Goal: Register for event/course

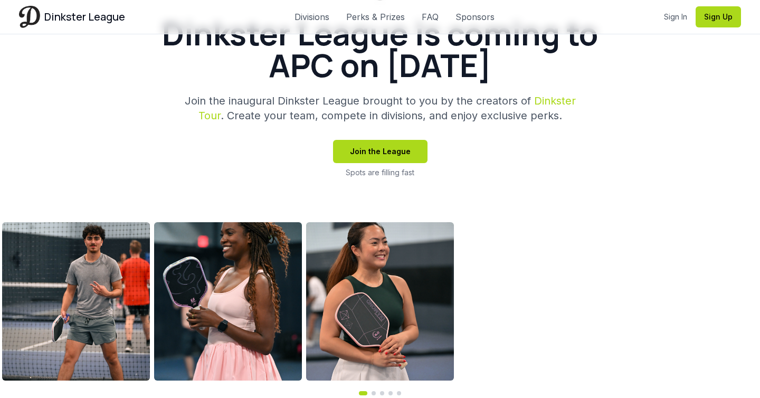
scroll to position [308, 0]
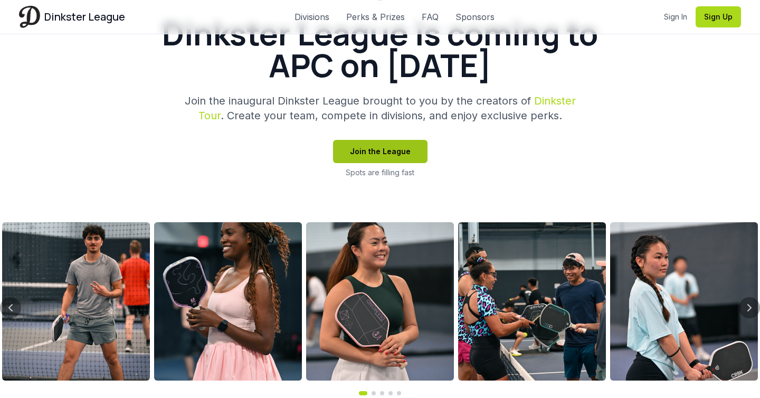
click at [395, 152] on button "Join the League" at bounding box center [380, 151] width 95 height 23
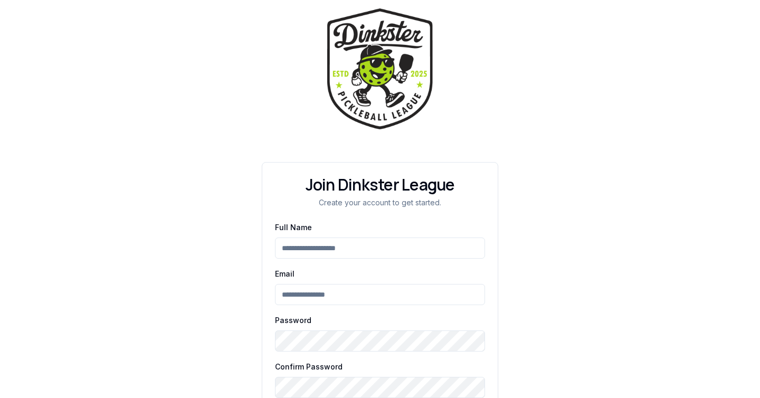
click at [355, 241] on input "Full Name" at bounding box center [380, 248] width 210 height 21
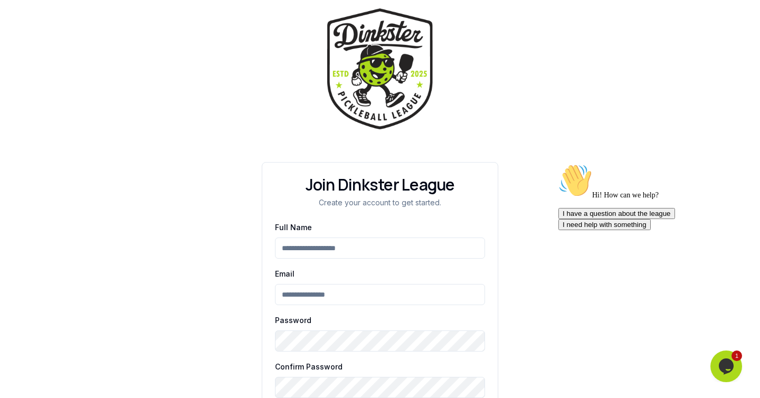
type input "**********"
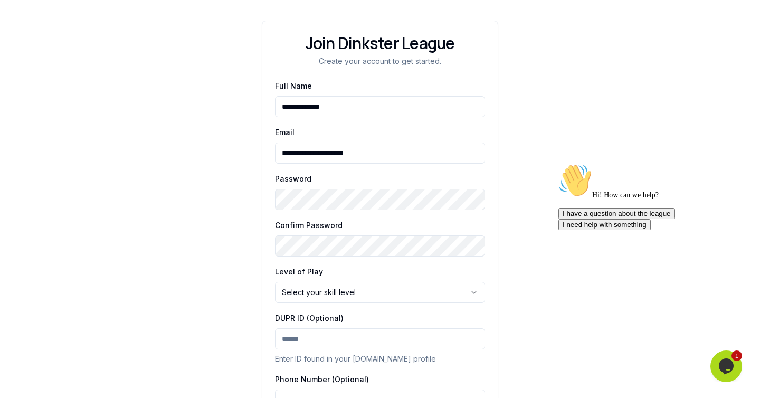
scroll to position [239, 0]
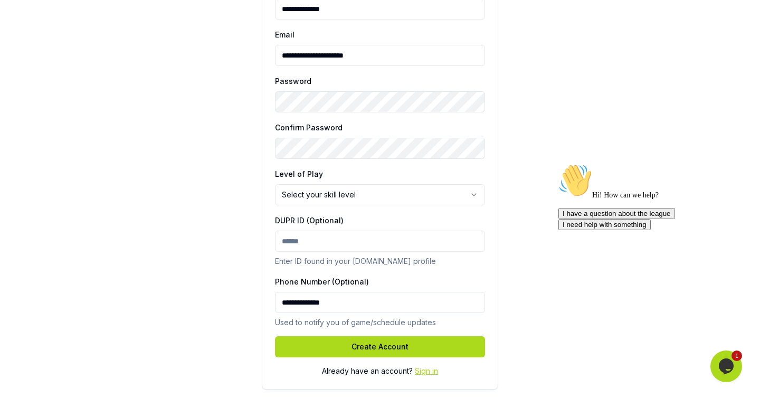
click at [421, 373] on link "Sign in" at bounding box center [426, 370] width 23 height 9
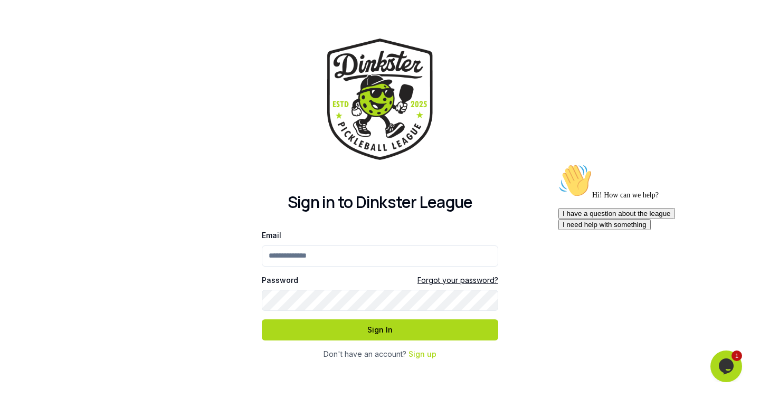
click at [427, 256] on input "Email" at bounding box center [380, 256] width 237 height 21
type input "**********"
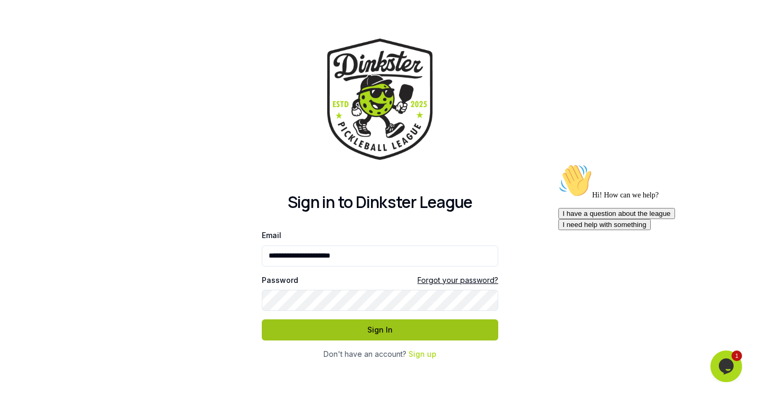
click at [401, 331] on button "Sign In" at bounding box center [380, 329] width 237 height 21
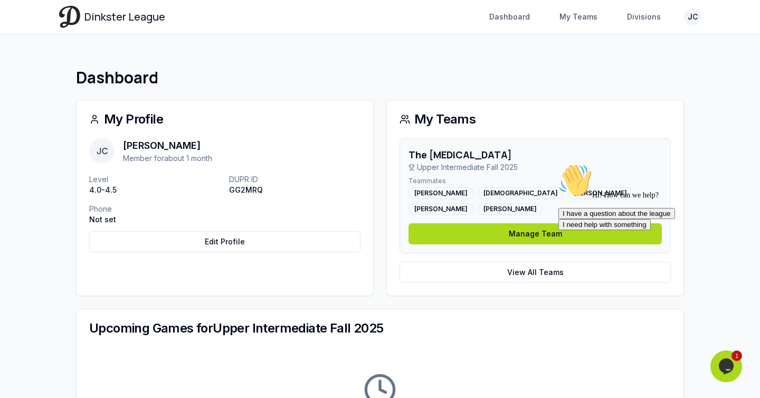
click at [300, 175] on p "DUPR ID" at bounding box center [294, 179] width 131 height 11
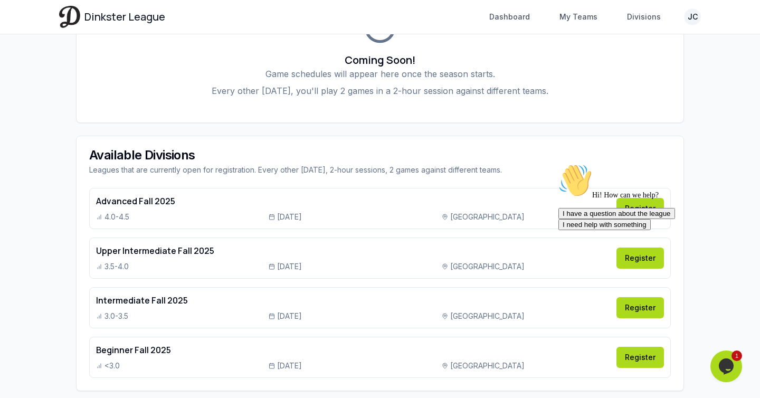
scroll to position [389, 0]
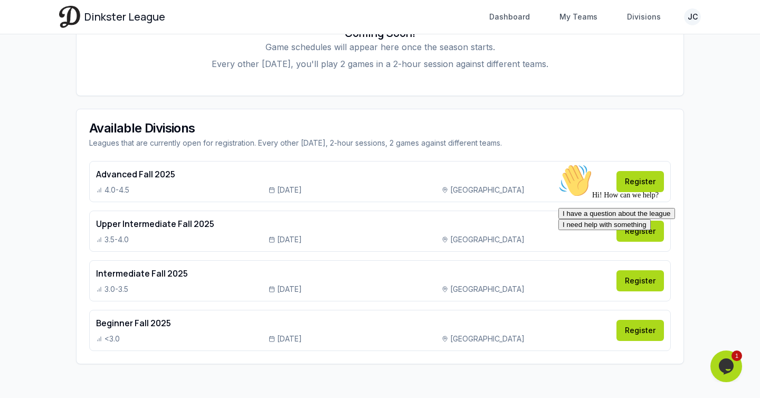
click at [559, 164] on icon "Chat attention grabber" at bounding box center [559, 164] width 0 height 0
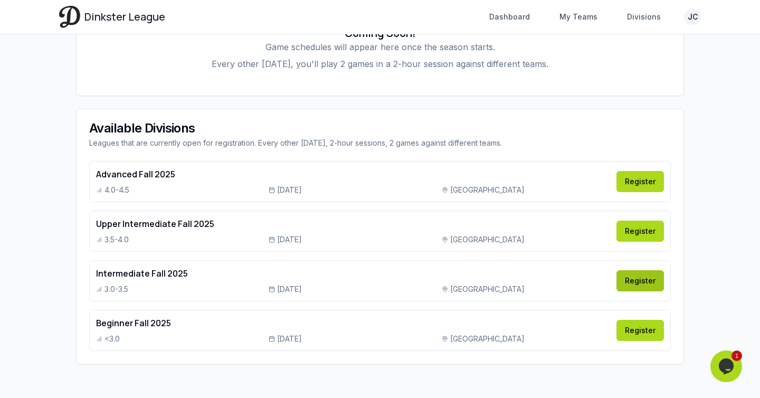
click at [652, 275] on link "Register" at bounding box center [641, 280] width 48 height 21
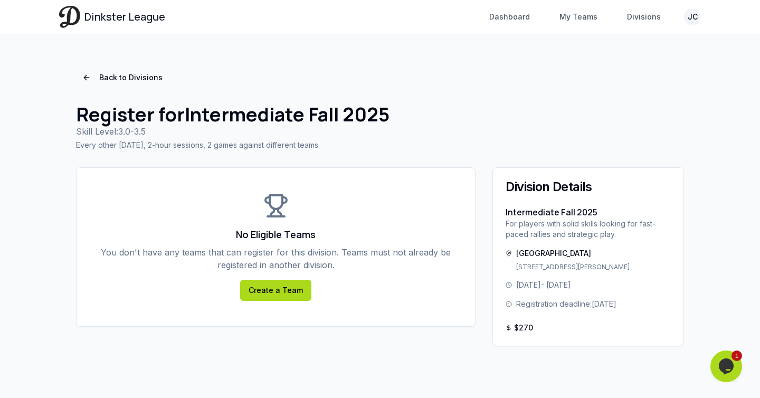
click at [419, 198] on div "No Eligible Teams You don't have any teams that can register for this division.…" at bounding box center [276, 247] width 399 height 158
click at [291, 291] on link "Create a Team" at bounding box center [275, 290] width 71 height 21
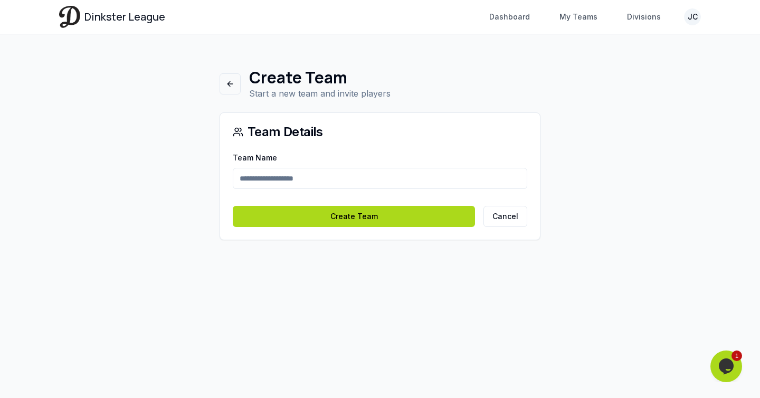
click at [334, 185] on input "Team Name" at bounding box center [380, 178] width 295 height 21
click at [156, 195] on main "Create Team Start a new team and invite players Team Details Team Name Create T…" at bounding box center [380, 154] width 676 height 240
click at [346, 177] on input "Team Name" at bounding box center [380, 178] width 295 height 21
click at [150, 77] on main "Create Team Start a new team and invite players Team Details Team Name Create T…" at bounding box center [380, 154] width 676 height 240
click at [107, 34] on header "Dinkster League Dashboard My Teams Divisions JC Toggle navigation menu Dashboar…" at bounding box center [380, 17] width 760 height 34
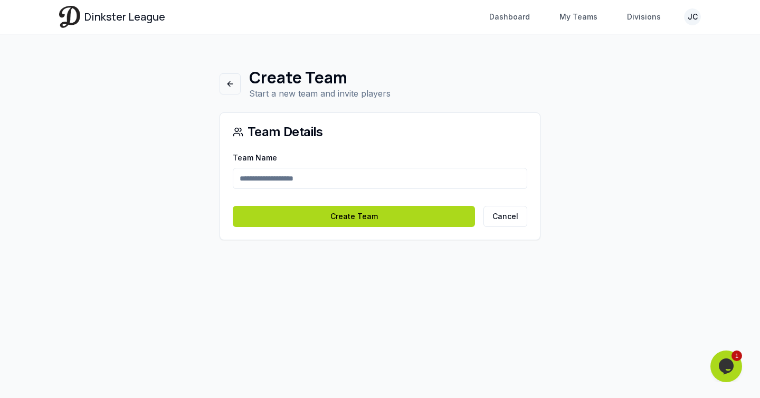
click at [86, 23] on span "Dinkster League" at bounding box center [124, 17] width 81 height 15
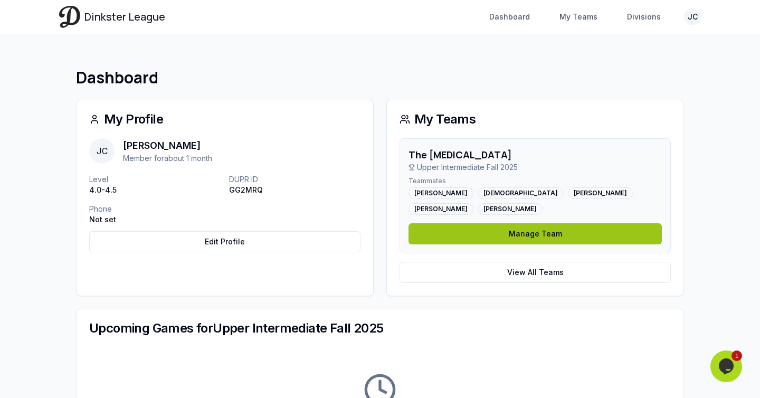
click at [525, 235] on link "Manage Team" at bounding box center [535, 233] width 253 height 21
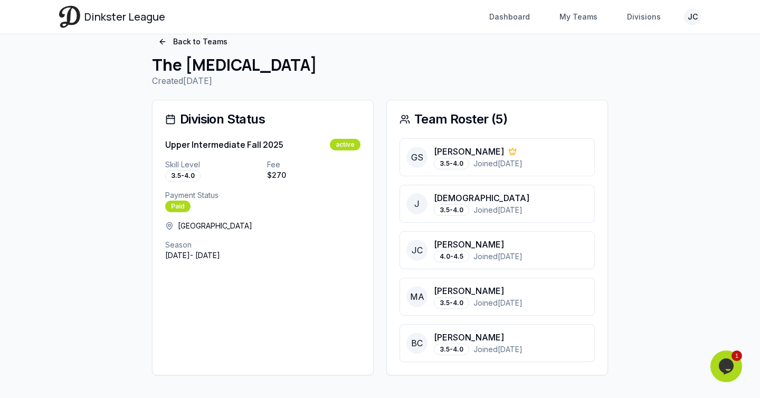
scroll to position [47, 0]
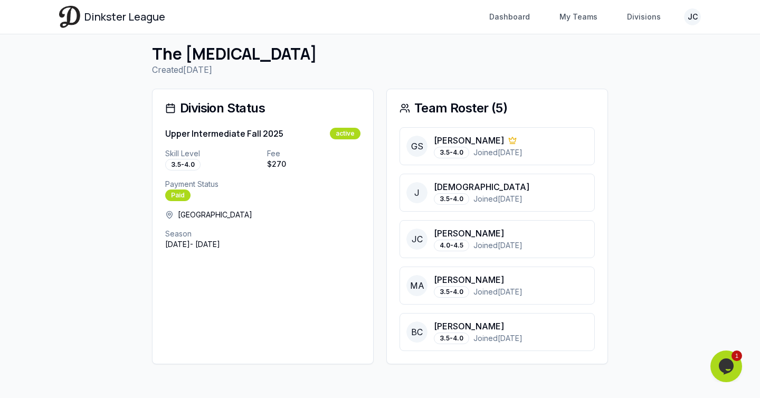
click at [279, 233] on p "Season" at bounding box center [262, 234] width 195 height 11
